Goal: Information Seeking & Learning: Learn about a topic

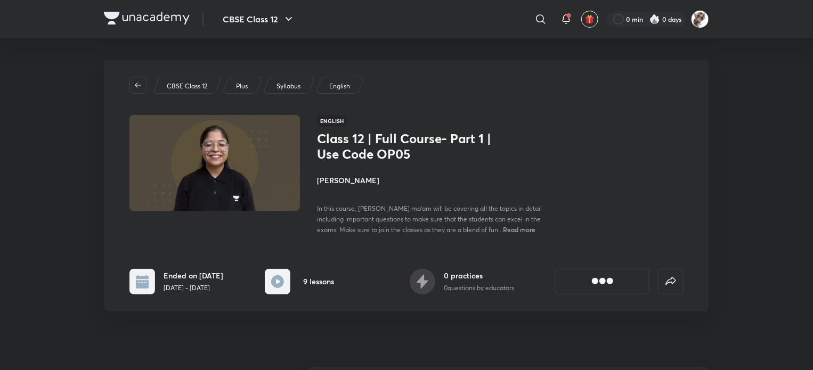
click at [170, 22] on img at bounding box center [147, 18] width 86 height 13
click at [171, 22] on img at bounding box center [147, 18] width 86 height 13
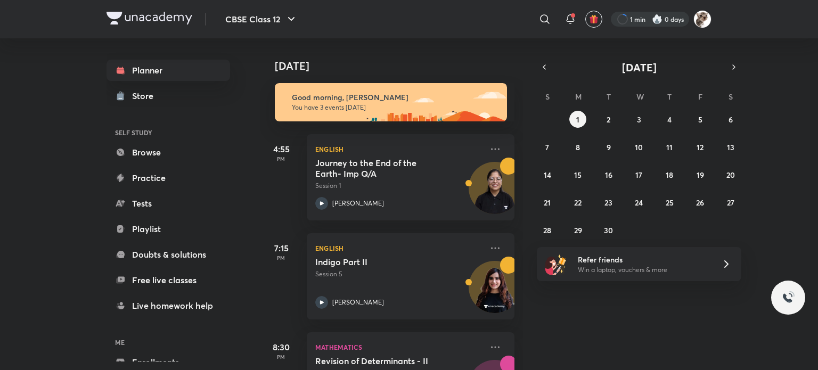
click at [675, 17] on div at bounding box center [650, 19] width 78 height 15
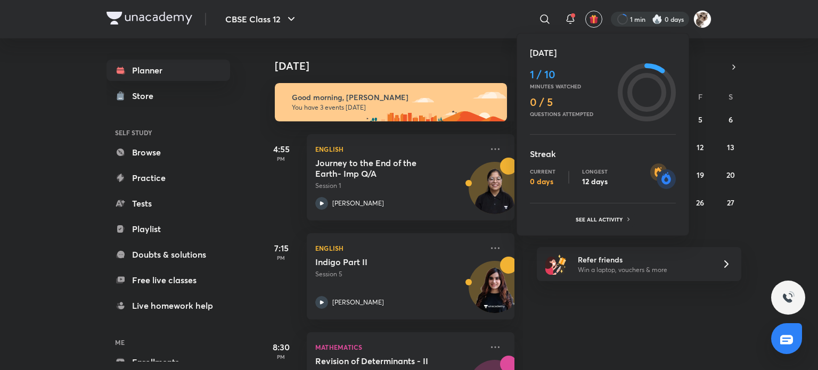
click at [701, 16] on div at bounding box center [409, 185] width 818 height 370
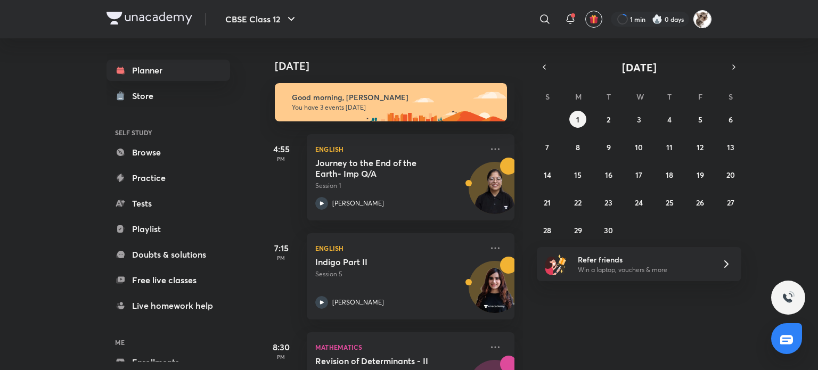
click at [701, 26] on img at bounding box center [703, 19] width 18 height 18
